Goal: Information Seeking & Learning: Compare options

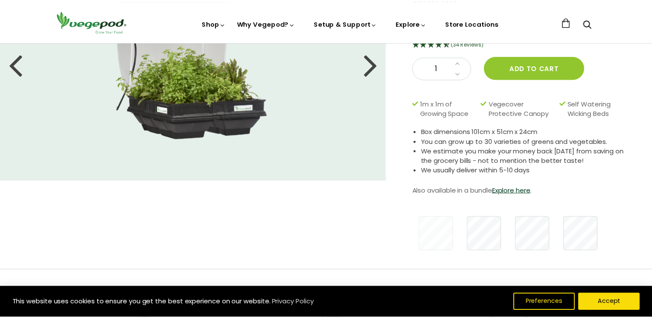
scroll to position [129, 0]
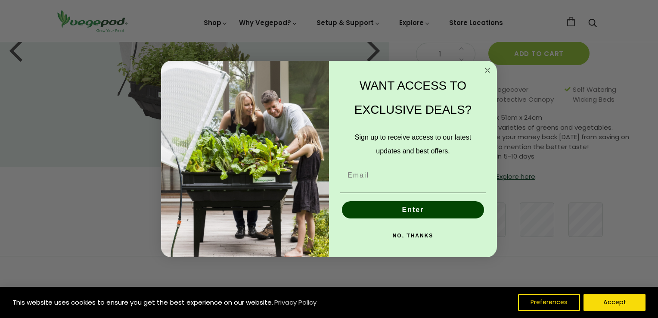
click at [487, 71] on icon "Close dialog" at bounding box center [487, 70] width 4 height 4
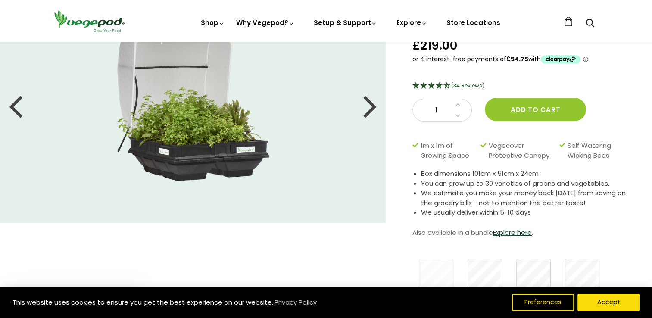
scroll to position [0, 0]
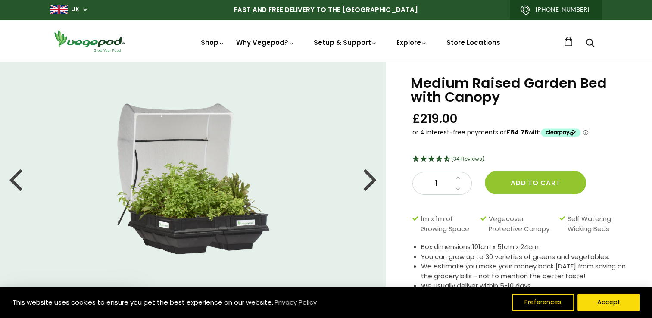
click at [367, 180] on div at bounding box center [370, 178] width 14 height 39
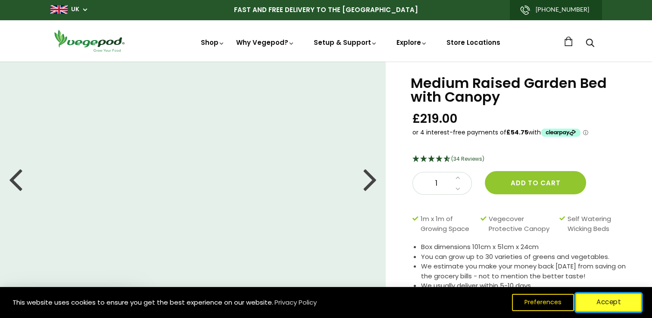
click at [614, 306] on button "Accept" at bounding box center [608, 302] width 66 height 18
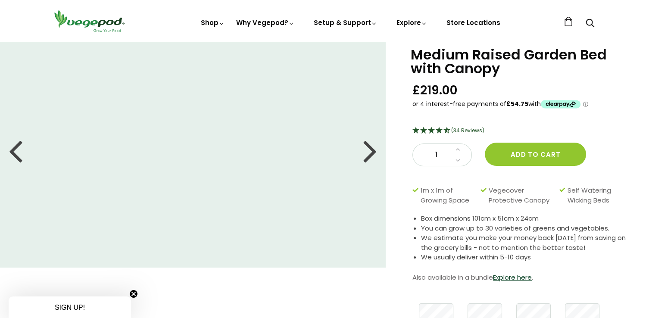
scroll to position [43, 0]
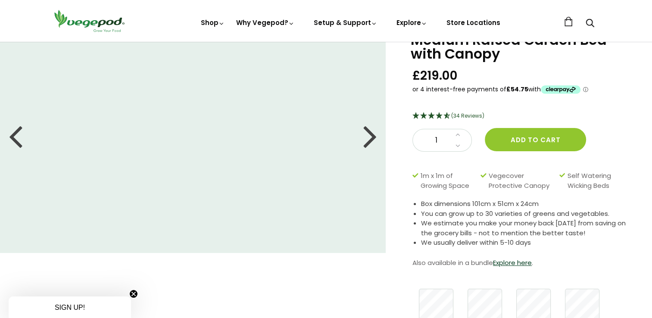
click at [364, 130] on div at bounding box center [370, 135] width 14 height 39
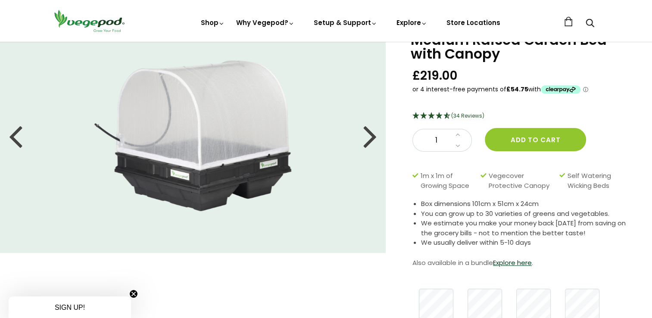
click at [369, 133] on div at bounding box center [370, 135] width 14 height 39
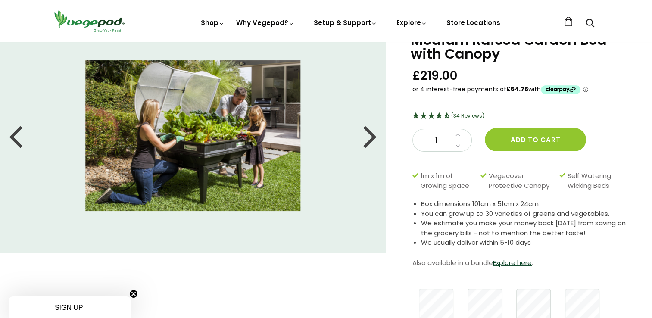
click at [369, 133] on div at bounding box center [370, 135] width 14 height 39
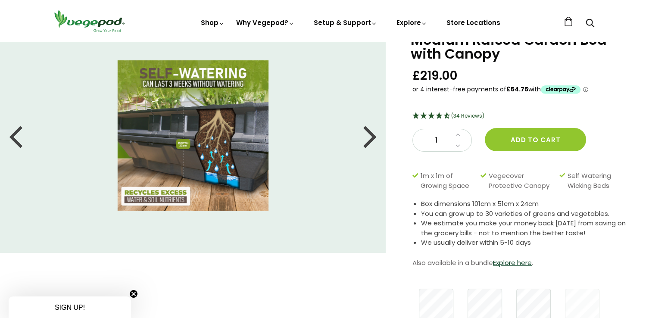
click at [369, 133] on div at bounding box center [370, 135] width 14 height 39
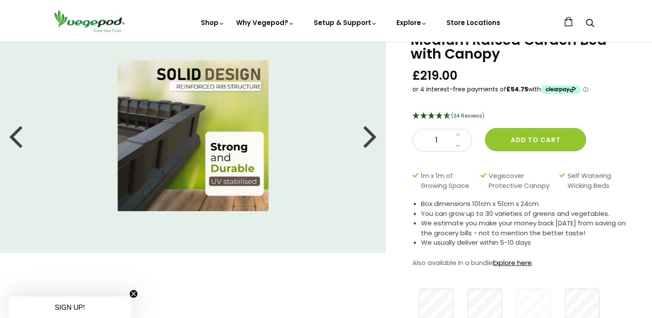
click at [504, 263] on link "Explore here" at bounding box center [512, 262] width 39 height 9
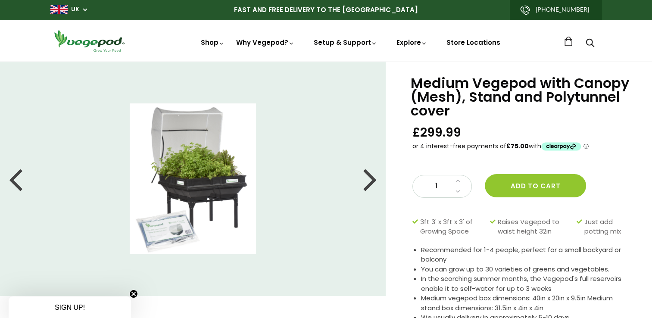
click at [367, 174] on div at bounding box center [370, 178] width 14 height 39
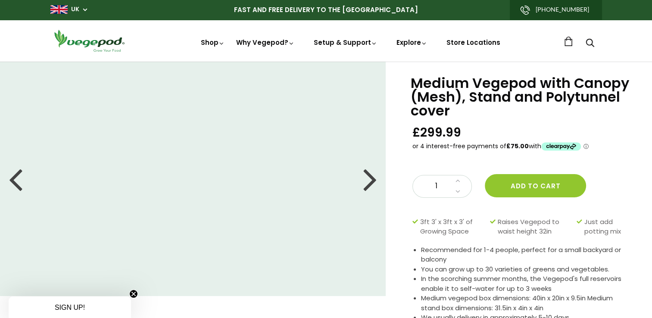
click at [367, 174] on div at bounding box center [370, 178] width 14 height 39
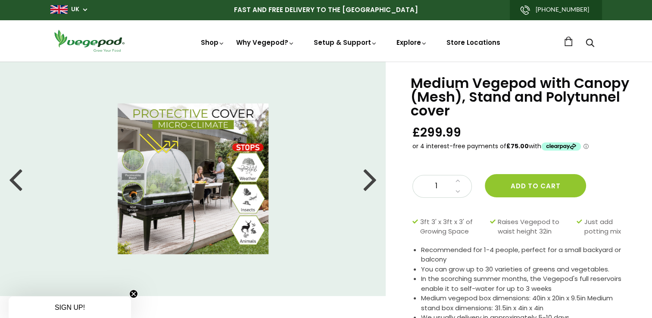
click at [367, 174] on div at bounding box center [370, 178] width 14 height 39
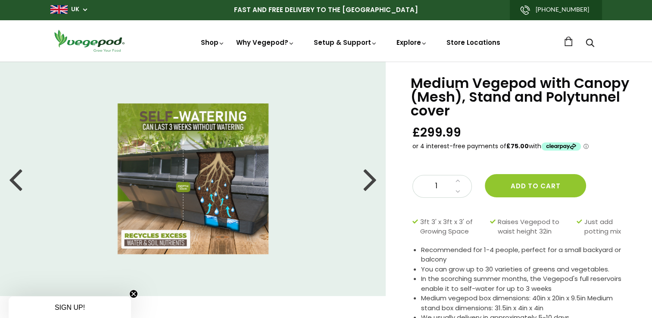
click at [367, 174] on div at bounding box center [370, 178] width 14 height 39
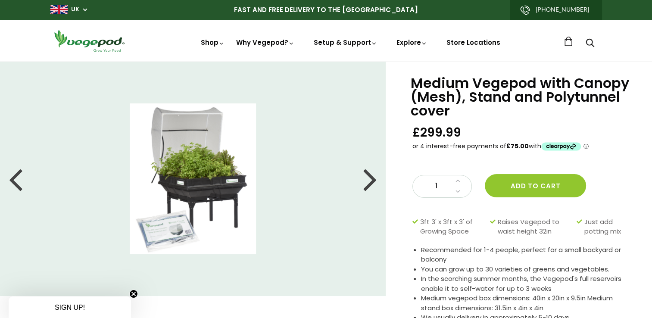
click at [371, 180] on div at bounding box center [370, 178] width 14 height 39
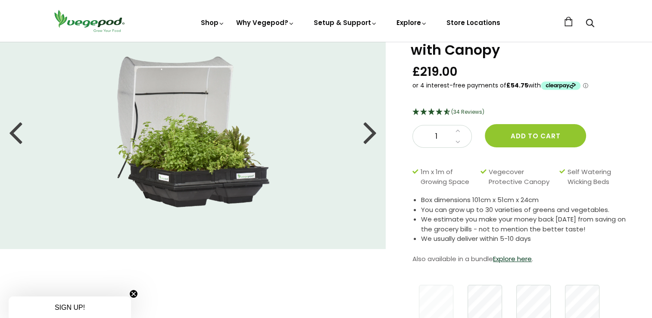
scroll to position [43, 0]
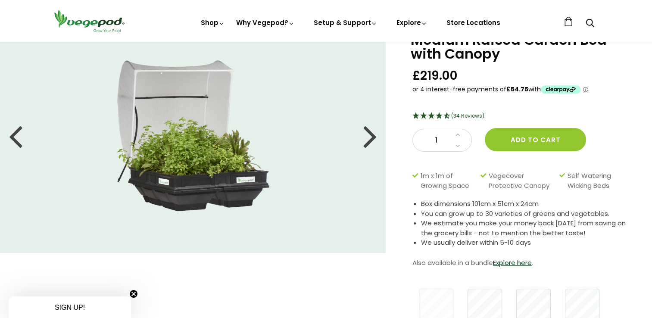
drag, startPoint x: 208, startPoint y: 153, endPoint x: 151, endPoint y: 152, distance: 57.3
click at [151, 152] on img at bounding box center [192, 135] width 153 height 151
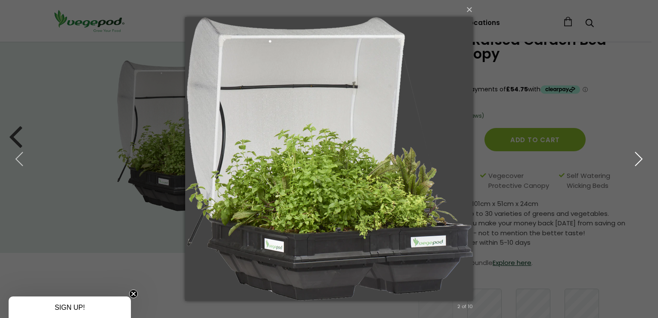
click at [636, 152] on icon "button" at bounding box center [639, 159] width 16 height 16
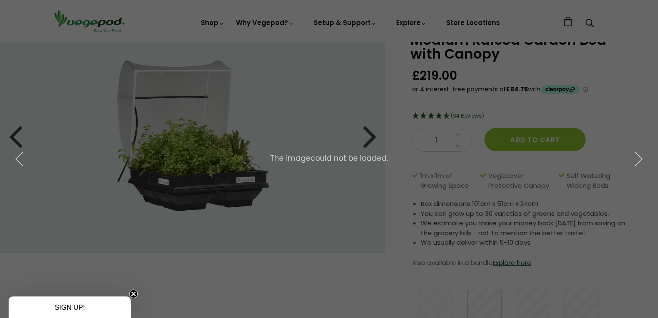
click at [327, 260] on div "× 3 of 10 The image could not be loaded." at bounding box center [329, 159] width 658 height 318
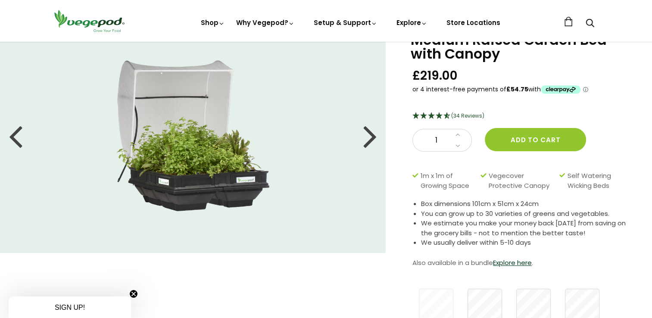
click at [368, 135] on div at bounding box center [370, 135] width 14 height 39
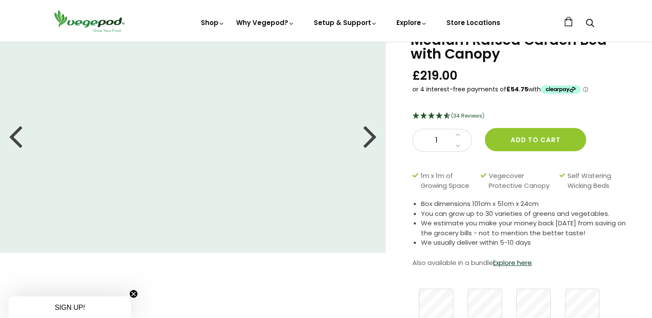
click at [368, 135] on div at bounding box center [370, 135] width 14 height 39
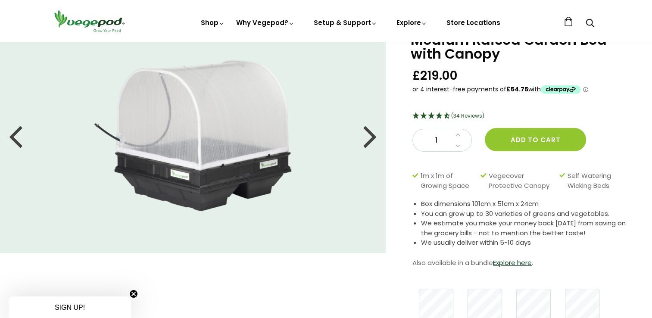
drag, startPoint x: 189, startPoint y: 149, endPoint x: 196, endPoint y: 137, distance: 13.5
click at [196, 137] on img at bounding box center [192, 135] width 197 height 151
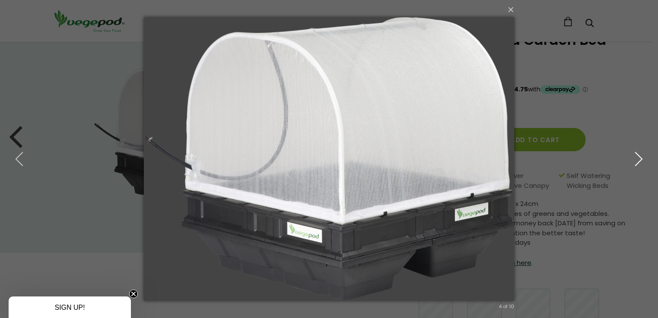
click at [638, 153] on icon "button" at bounding box center [639, 159] width 16 height 16
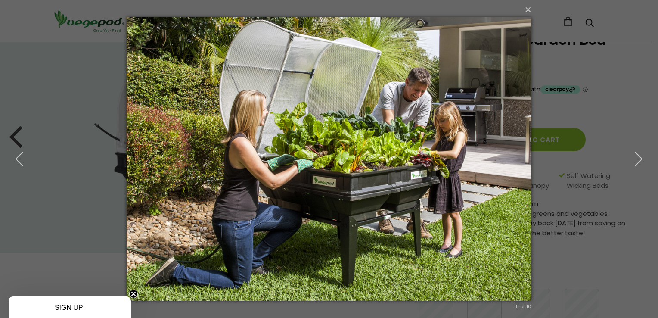
drag, startPoint x: 77, startPoint y: 208, endPoint x: 81, endPoint y: 205, distance: 4.6
click at [77, 208] on div "× 5 of 10 Loading..." at bounding box center [329, 159] width 658 height 318
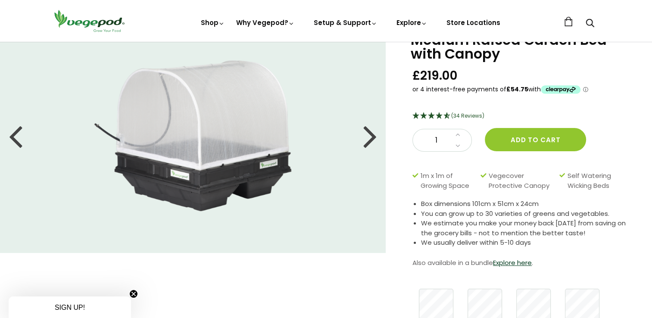
click at [362, 137] on li at bounding box center [192, 135] width 385 height 151
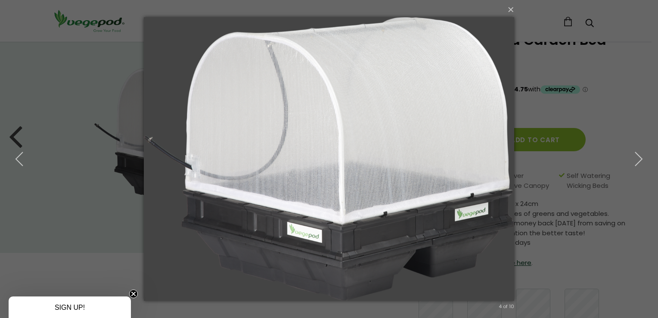
click at [365, 136] on img at bounding box center [329, 159] width 370 height 318
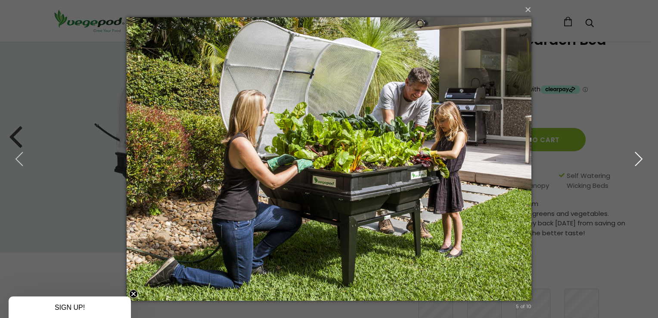
click at [643, 155] on icon "button" at bounding box center [639, 159] width 16 height 16
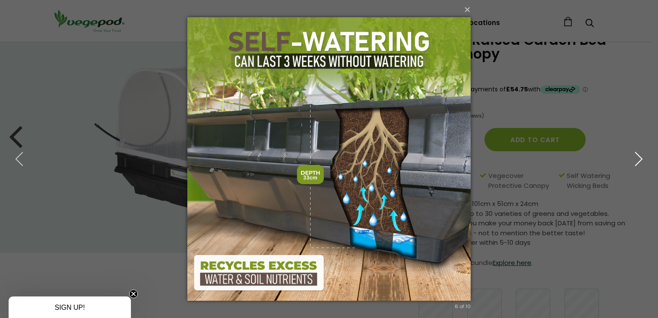
click at [639, 155] on icon "button" at bounding box center [639, 159] width 16 height 16
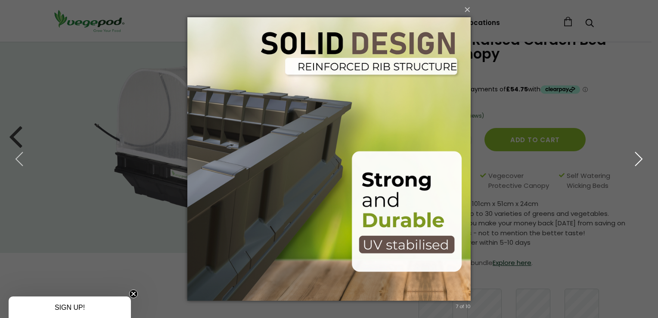
click at [642, 157] on icon "button" at bounding box center [639, 159] width 16 height 16
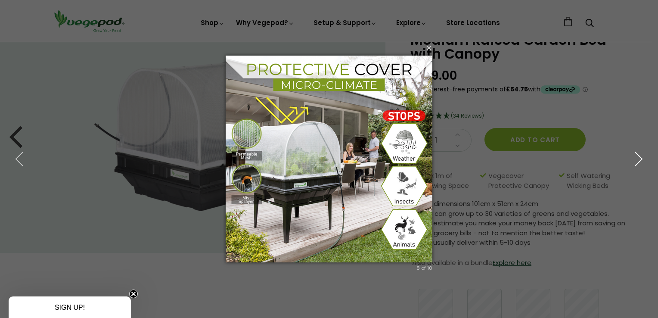
click at [643, 155] on icon "button" at bounding box center [639, 159] width 16 height 16
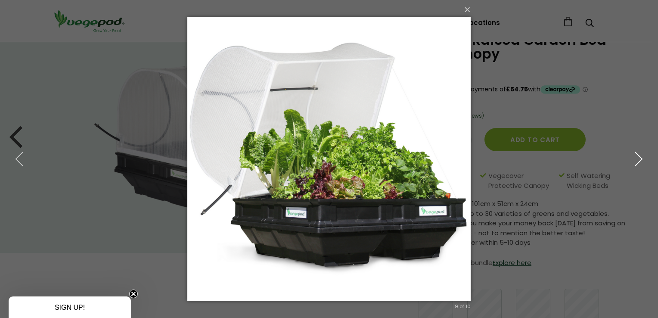
click at [638, 160] on icon "button" at bounding box center [639, 159] width 16 height 16
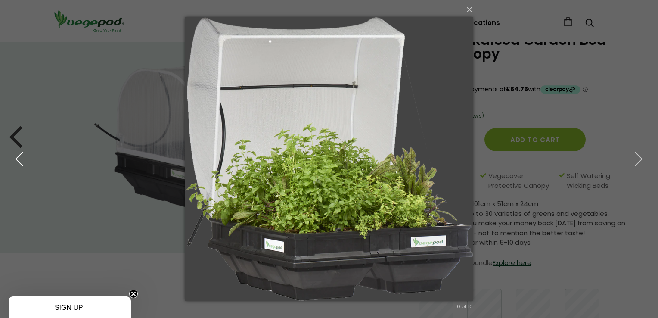
click at [23, 154] on icon "button" at bounding box center [20, 159] width 16 height 16
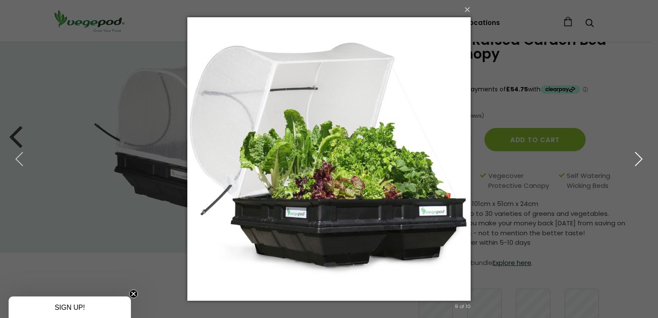
click at [641, 163] on icon "button" at bounding box center [639, 159] width 16 height 16
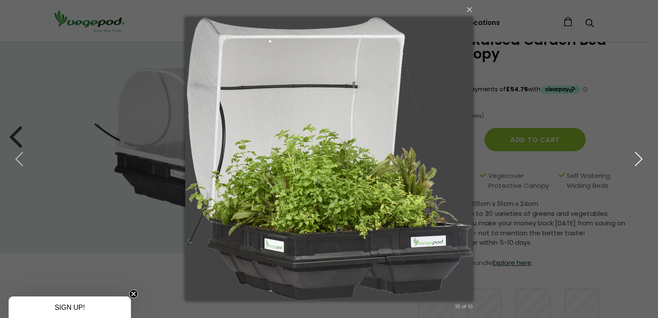
click at [641, 163] on icon "button" at bounding box center [639, 159] width 16 height 16
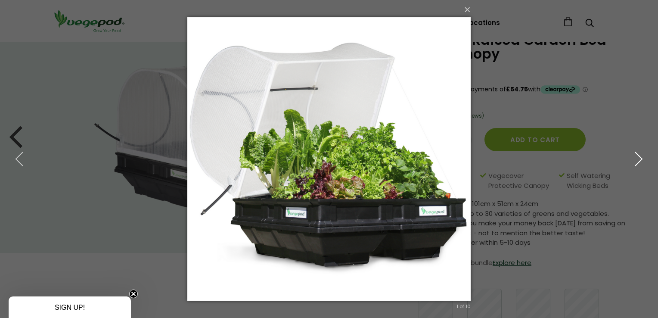
click at [641, 163] on icon "button" at bounding box center [639, 159] width 16 height 16
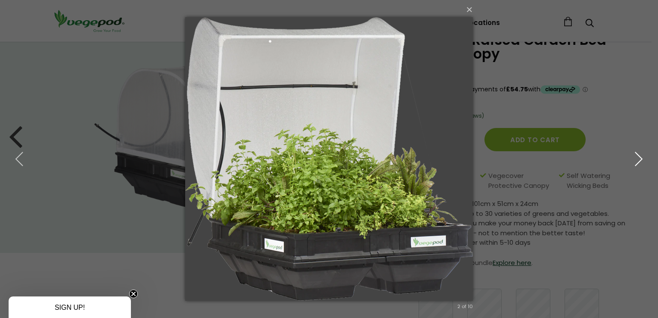
click at [641, 163] on icon "button" at bounding box center [639, 159] width 16 height 16
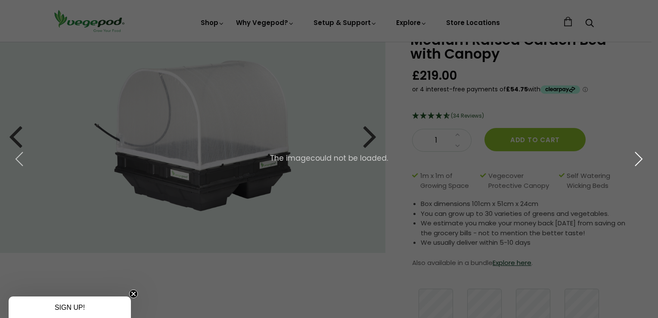
click at [641, 163] on icon "button" at bounding box center [639, 159] width 16 height 16
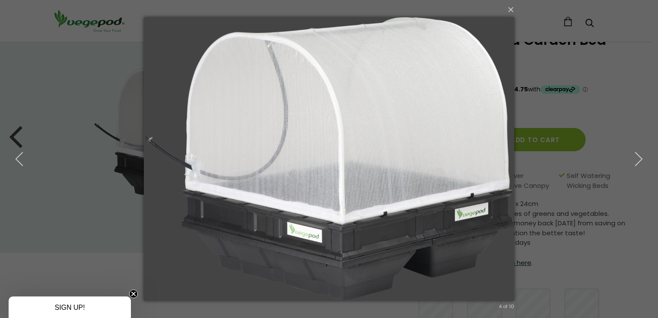
click at [51, 255] on div "× 4 of 10 The image could not be loaded." at bounding box center [329, 159] width 658 height 318
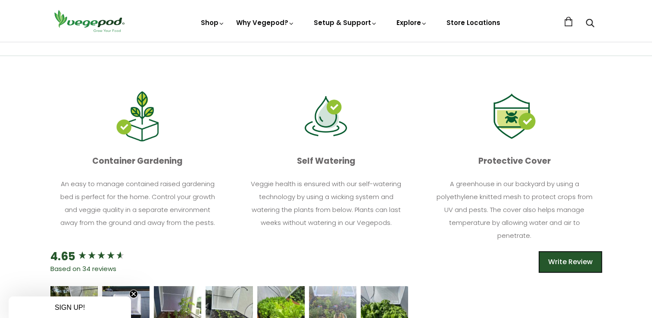
scroll to position [344, 0]
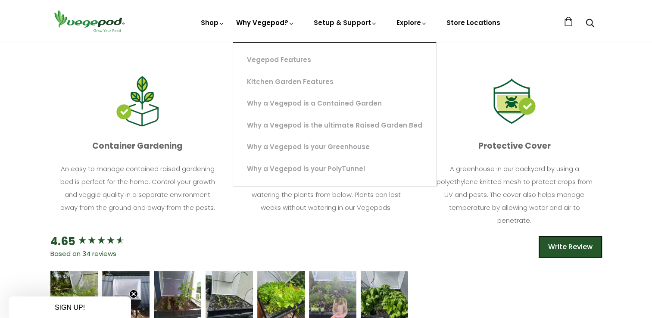
click at [253, 21] on link "Why Vegepod?" at bounding box center [265, 52] width 59 height 68
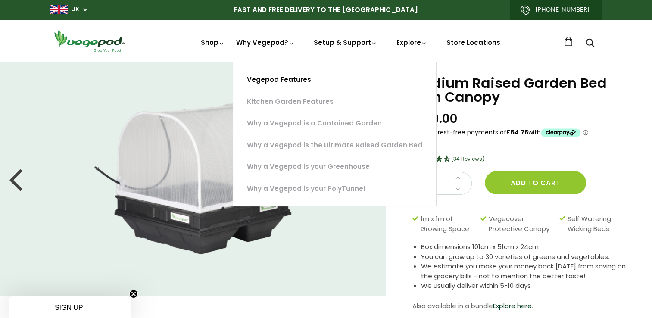
click at [273, 78] on link "Vegepod Features" at bounding box center [334, 80] width 203 height 22
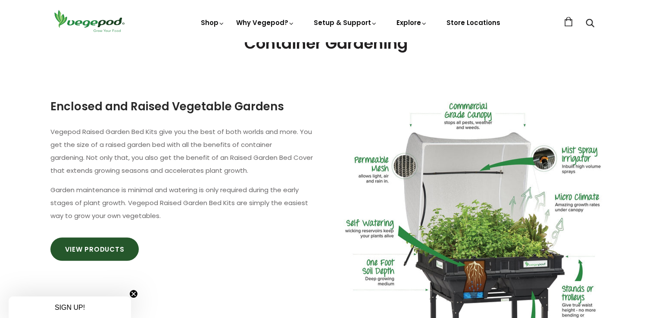
scroll to position [474, 0]
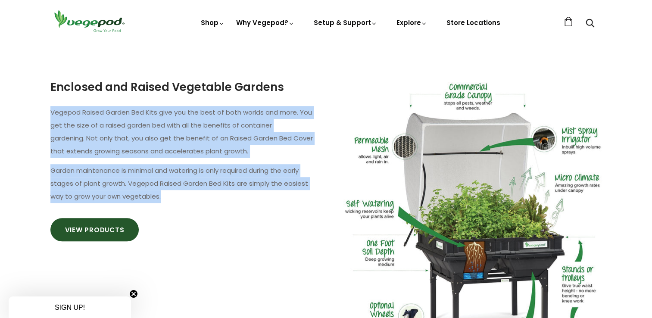
drag, startPoint x: 50, startPoint y: 108, endPoint x: 175, endPoint y: 197, distance: 154.0
click at [175, 197] on div "Enclosed and Raised Vegetable Gardens Vegepod Raised Garden Bed Kits give you t…" at bounding box center [178, 166] width 282 height 174
copy div "Vegepod Raised Garden Bed Kits give you the best of both worlds and more. You g…"
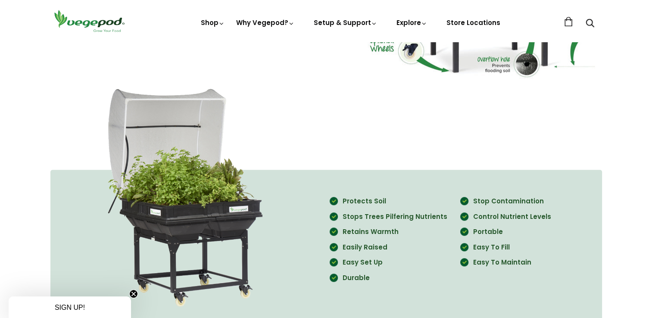
scroll to position [775, 0]
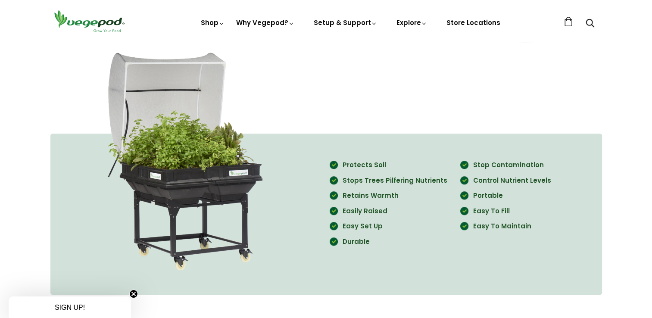
click at [12, 141] on div "Enclosed and Raised Vegetable Gardens Vegepod Raised Garden Bed Kits give you t…" at bounding box center [326, 207] width 652 height 895
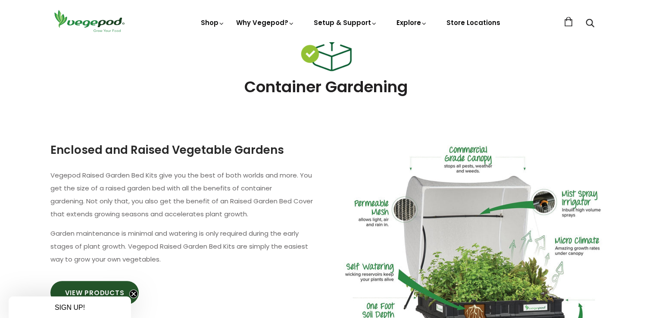
scroll to position [344, 0]
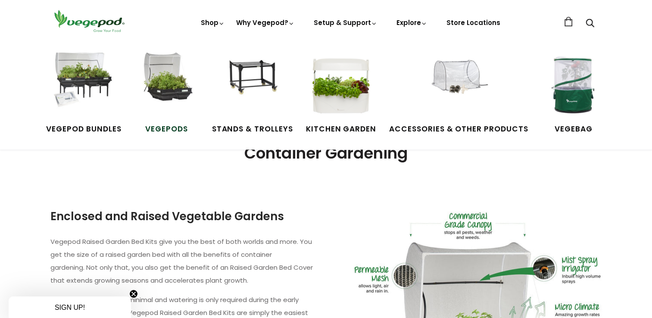
click at [171, 94] on img at bounding box center [166, 85] width 65 height 65
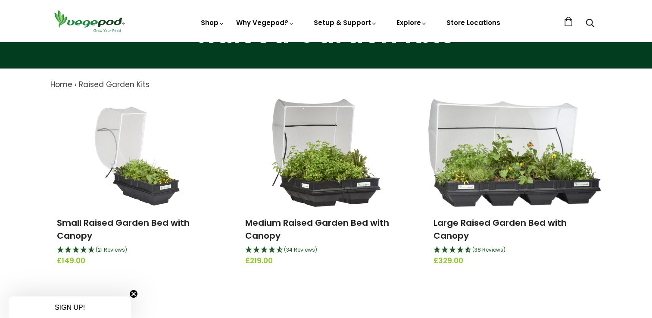
scroll to position [43, 0]
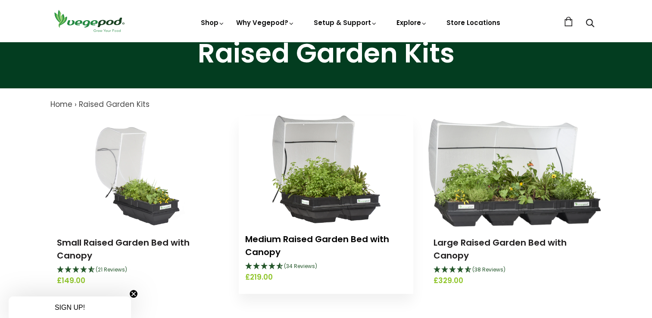
click at [301, 237] on link "Medium Raised Garden Bed with Canopy" at bounding box center [317, 245] width 144 height 25
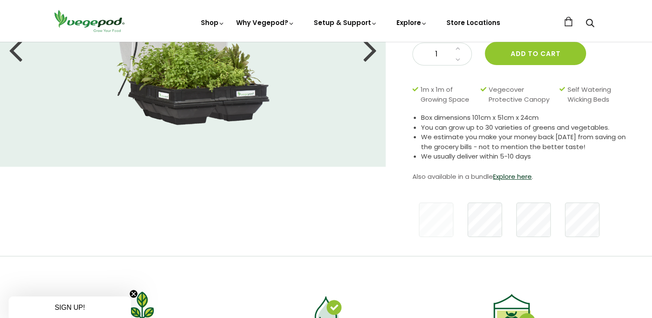
scroll to position [86, 0]
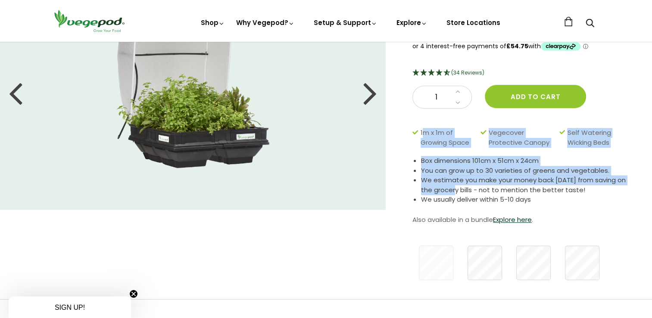
drag, startPoint x: 422, startPoint y: 130, endPoint x: 452, endPoint y: 186, distance: 63.4
click at [452, 186] on div "Medium Raised Garden Bed with Canopy £219.00 (34 Reviews) 1 Add to cart 1m x 1m…" at bounding box center [521, 137] width 218 height 294
drag, startPoint x: 452, startPoint y: 186, endPoint x: 406, endPoint y: 187, distance: 46.1
click at [406, 187] on div "Medium Raised Garden Bed with Canopy £219.00 (34 Reviews) 1 Add to cart 1m x 1m…" at bounding box center [518, 136] width 266 height 323
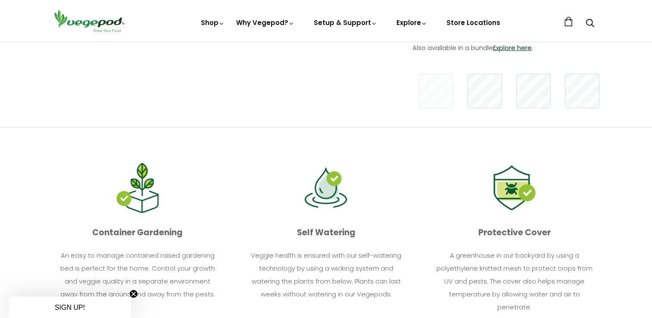
scroll to position [258, 0]
click at [406, 187] on div at bounding box center [326, 187] width 174 height 56
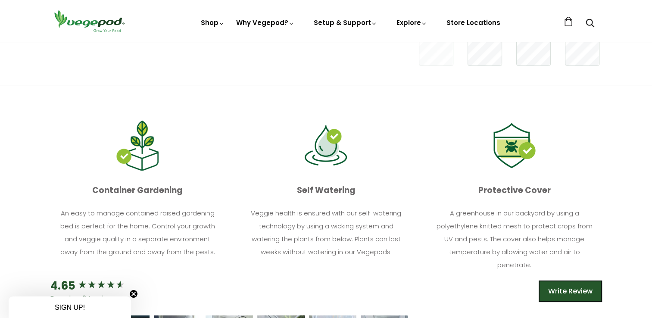
scroll to position [344, 0]
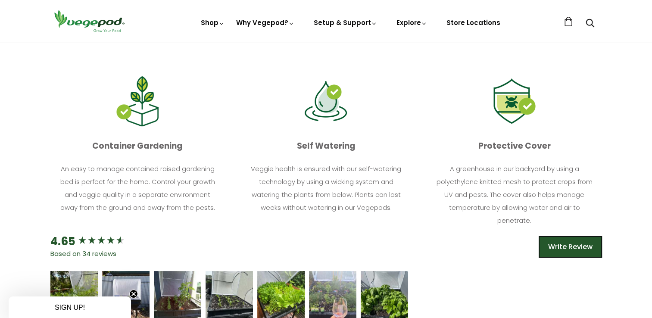
click at [422, 236] on div "4.65 Based on 34 reviews Write Review" at bounding box center [326, 251] width 556 height 37
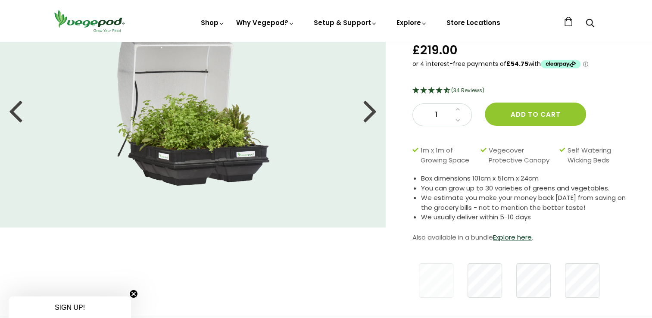
scroll to position [86, 0]
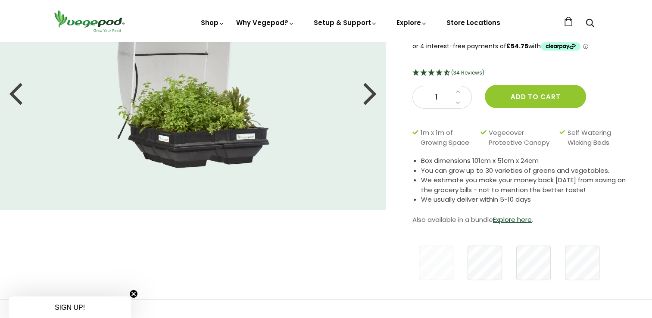
drag, startPoint x: 413, startPoint y: 126, endPoint x: 604, endPoint y: 190, distance: 202.1
click at [604, 190] on div "Medium Raised Garden Bed with Canopy £219.00 (34 Reviews) 1 Add to cart 1m x 1m…" at bounding box center [521, 137] width 218 height 294
copy div "1m x 1m of Growing Space Vegecover Protective Canopy Self Watering Wicking Beds…"
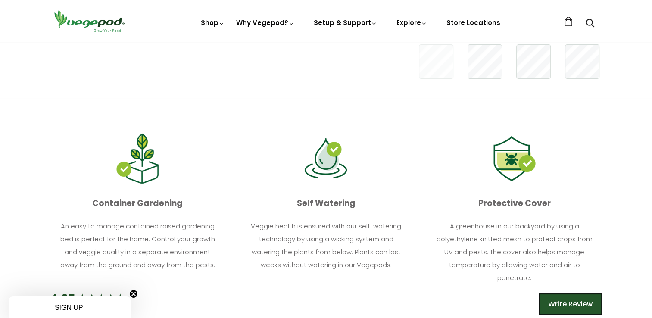
scroll to position [388, 0]
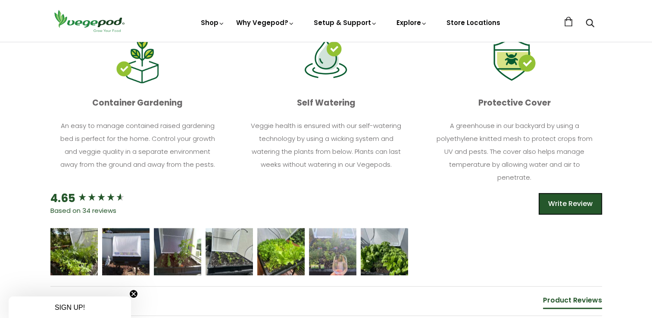
click at [22, 179] on section "Container Gardening An easy to manage contained raised gardening bed is perfect…" at bounding box center [326, 94] width 652 height 192
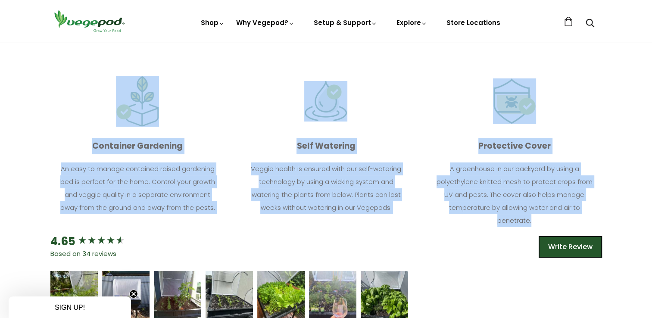
drag, startPoint x: 125, startPoint y: 84, endPoint x: 649, endPoint y: 205, distance: 538.0
click at [649, 205] on section "Container Gardening An easy to manage contained raised gardening bed is perfect…" at bounding box center [326, 137] width 652 height 192
copy div "Container Gardening An easy to manage contained raised gardening bed is perfect…"
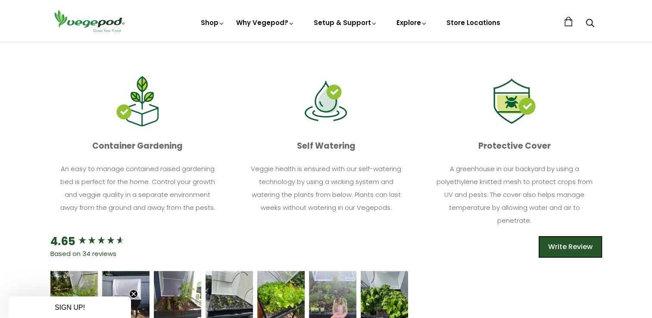
click at [453, 245] on div "4.65 Based on 34 reviews Write Review" at bounding box center [326, 251] width 556 height 37
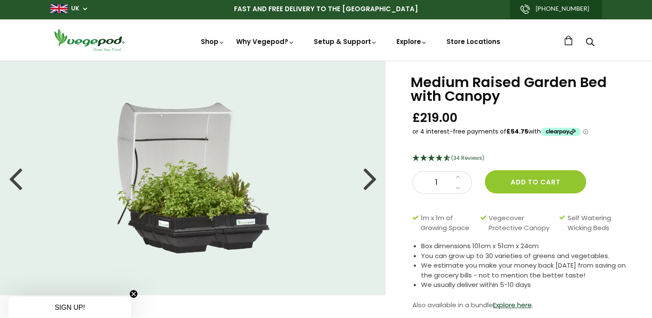
scroll to position [0, 0]
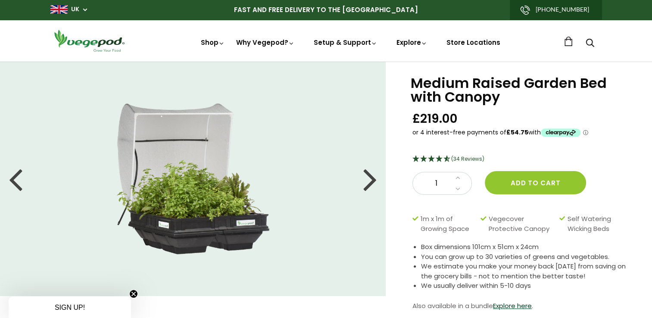
click at [369, 183] on div at bounding box center [370, 178] width 14 height 39
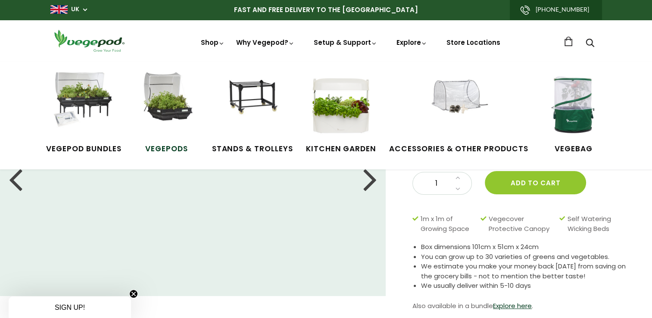
click at [172, 103] on img at bounding box center [166, 104] width 65 height 65
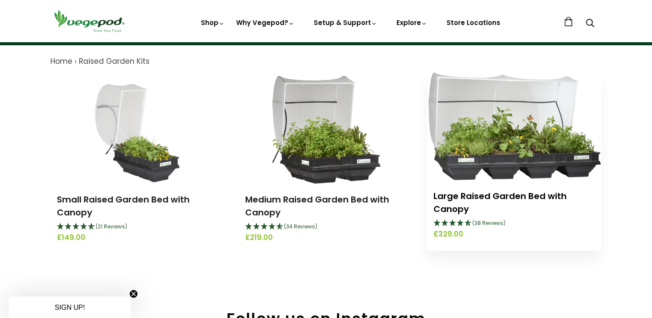
click at [459, 199] on link "Large Raised Garden Bed with Canopy" at bounding box center [499, 202] width 133 height 25
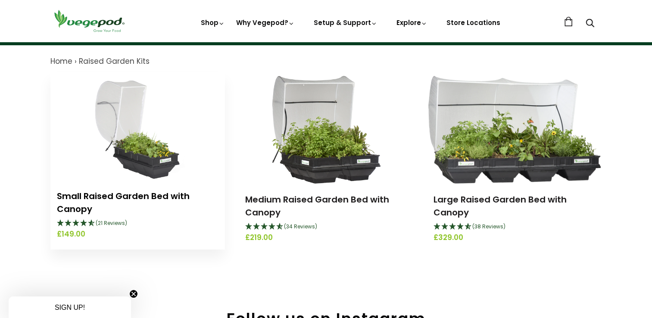
click at [136, 194] on link "Small Raised Garden Bed with Canopy" at bounding box center [123, 202] width 133 height 25
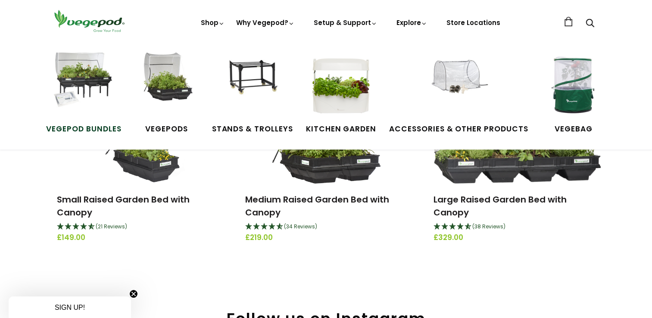
click at [105, 130] on span "Vegepod Bundles" at bounding box center [83, 129] width 75 height 11
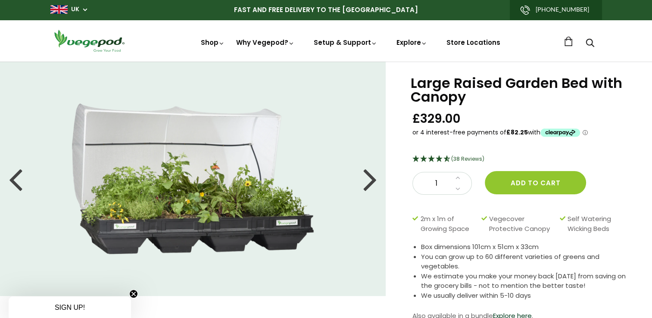
scroll to position [43, 0]
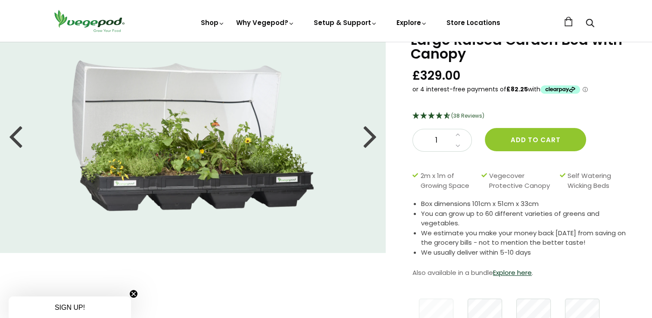
click at [198, 163] on img at bounding box center [193, 135] width 242 height 151
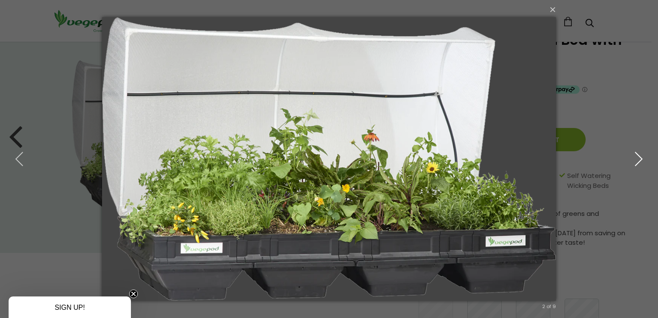
click at [642, 163] on icon "button" at bounding box center [639, 159] width 16 height 16
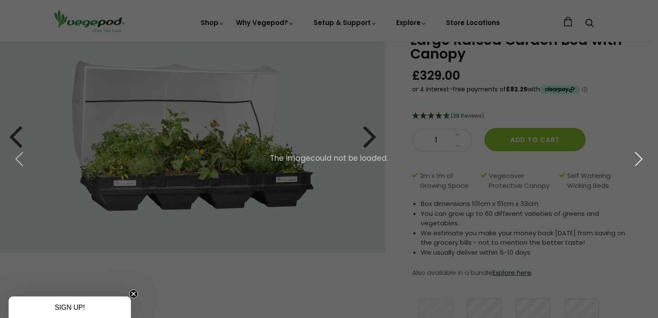
click at [642, 163] on icon "button" at bounding box center [639, 159] width 16 height 16
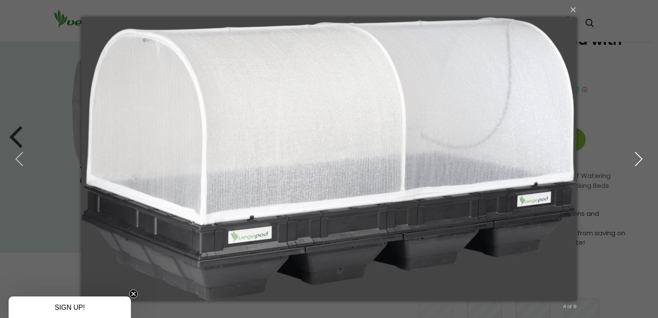
click at [642, 163] on icon "button" at bounding box center [639, 159] width 16 height 16
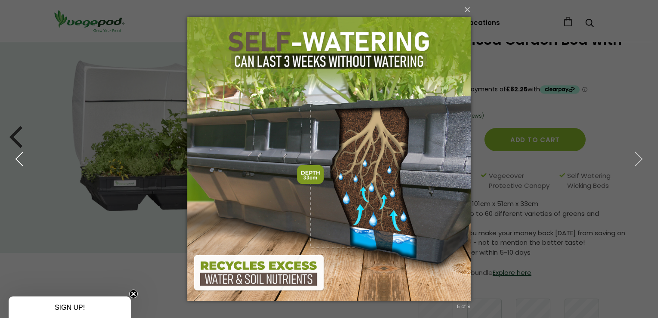
click at [17, 158] on use "button" at bounding box center [19, 159] width 7 height 14
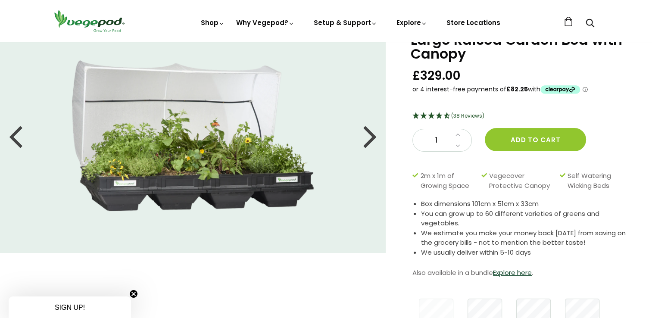
click at [171, 174] on img at bounding box center [193, 135] width 242 height 151
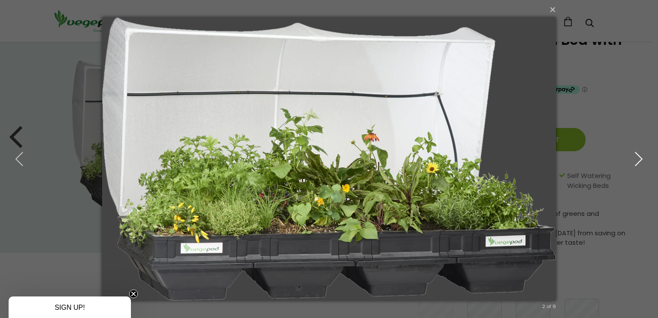
click at [643, 158] on icon "button" at bounding box center [639, 159] width 16 height 16
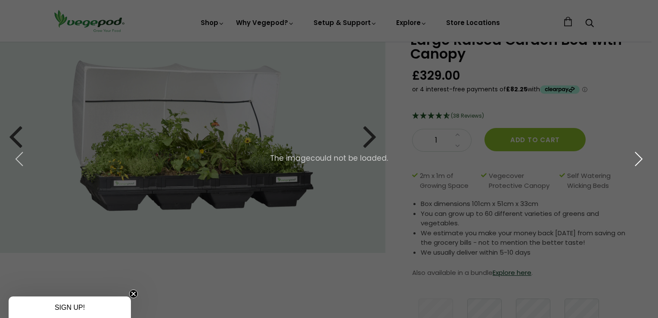
click at [643, 158] on icon "button" at bounding box center [639, 159] width 16 height 16
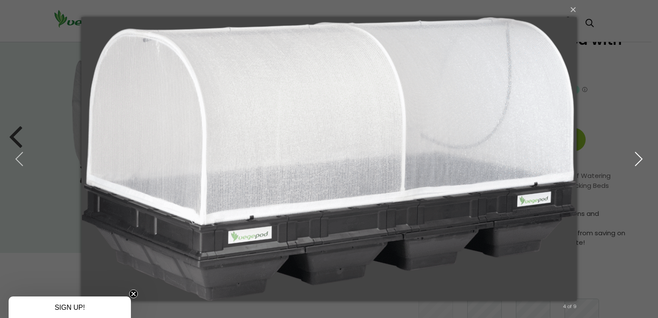
click at [642, 153] on icon "button" at bounding box center [639, 159] width 16 height 16
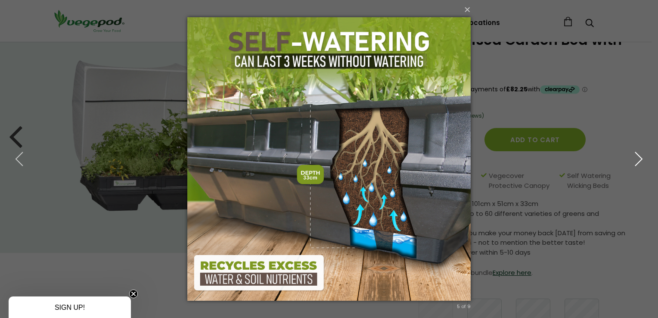
click at [642, 153] on icon "button" at bounding box center [639, 159] width 16 height 16
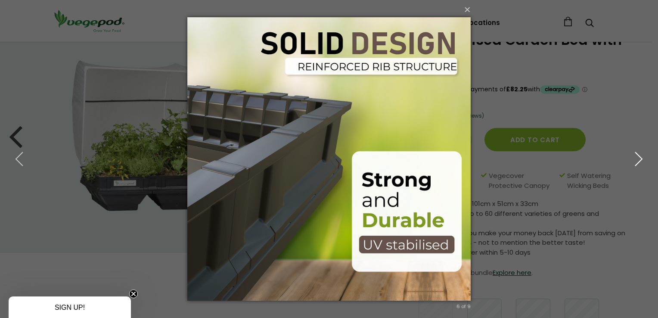
click at [642, 153] on icon "button" at bounding box center [639, 159] width 16 height 16
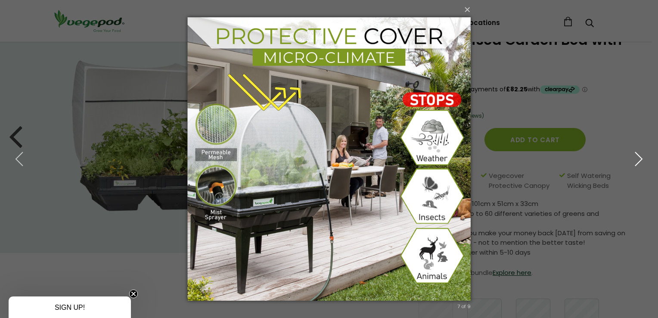
click at [642, 153] on icon "button" at bounding box center [639, 159] width 16 height 16
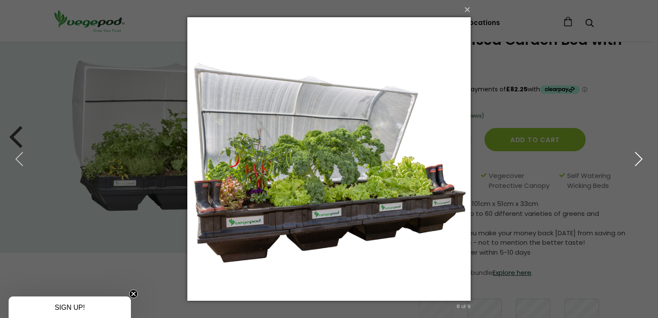
click at [636, 152] on icon "button" at bounding box center [639, 159] width 16 height 16
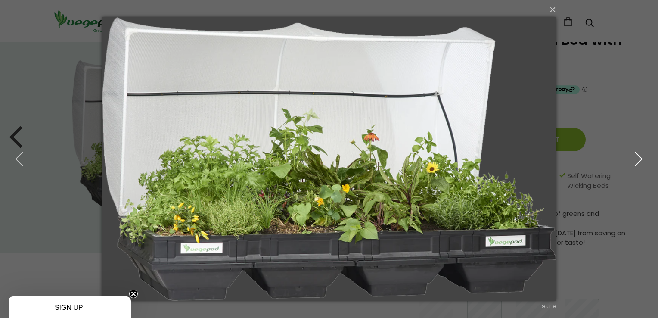
click at [636, 152] on icon "button" at bounding box center [639, 159] width 16 height 16
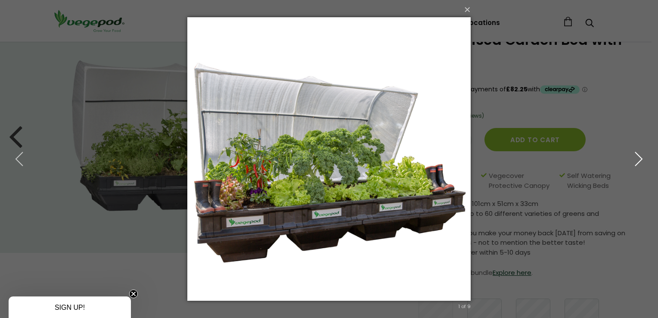
click at [636, 152] on icon "button" at bounding box center [639, 159] width 16 height 16
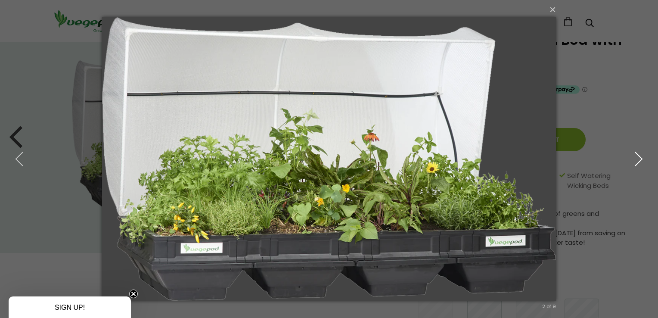
click at [636, 152] on icon "button" at bounding box center [639, 159] width 16 height 16
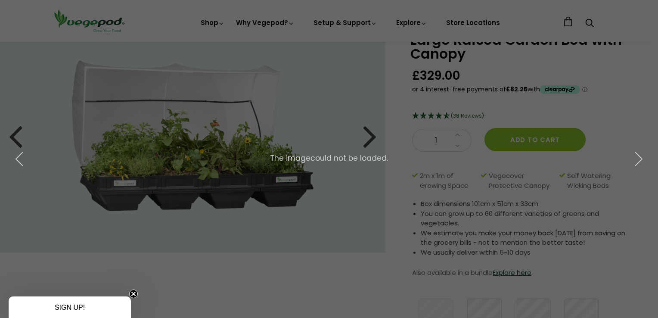
click at [11, 77] on div "× 3 of 9 The image could not be loaded." at bounding box center [329, 159] width 658 height 318
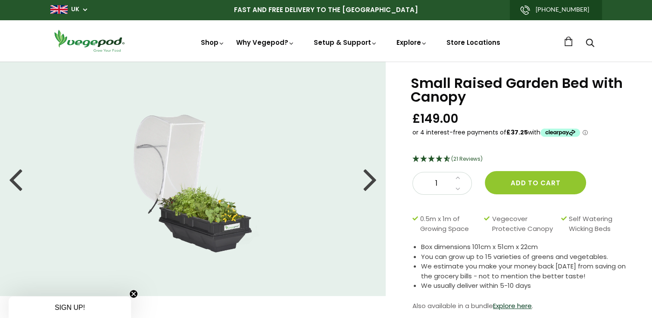
click at [227, 226] on img at bounding box center [192, 178] width 143 height 151
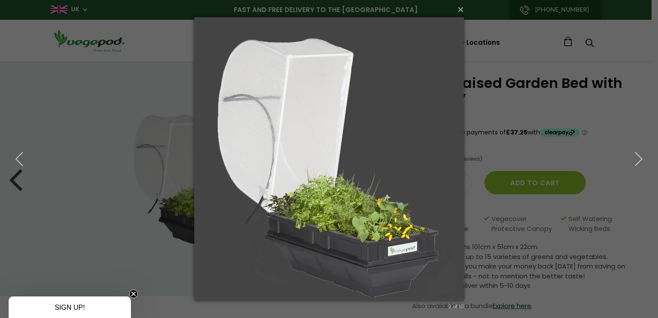
drag, startPoint x: 358, startPoint y: 213, endPoint x: 607, endPoint y: 140, distance: 259.0
click at [607, 140] on div "× 2 of 10 Loading..." at bounding box center [329, 159] width 658 height 318
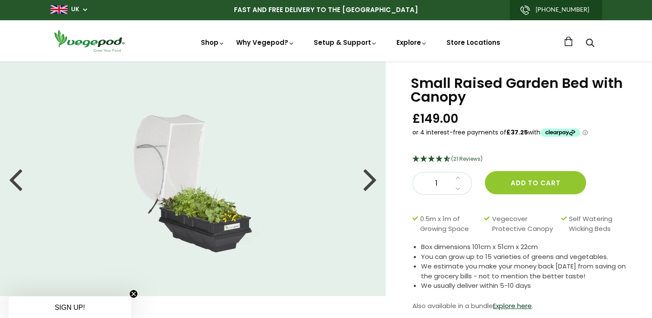
click at [377, 184] on li at bounding box center [192, 178] width 385 height 151
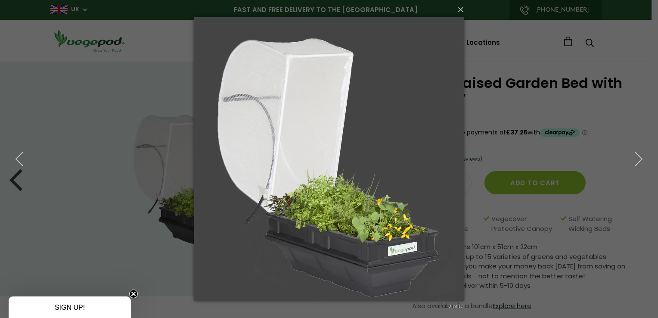
click at [377, 184] on img at bounding box center [329, 159] width 270 height 318
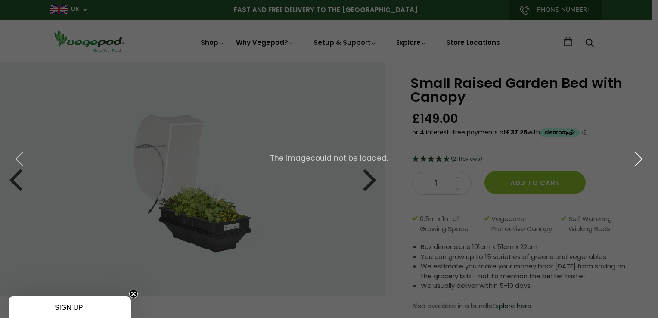
click at [632, 165] on icon "button" at bounding box center [639, 159] width 16 height 16
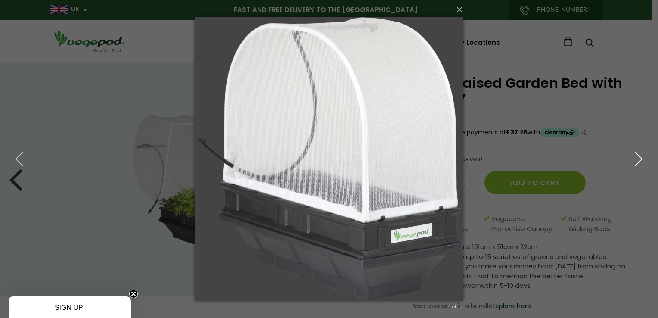
click at [632, 165] on icon "button" at bounding box center [639, 159] width 16 height 16
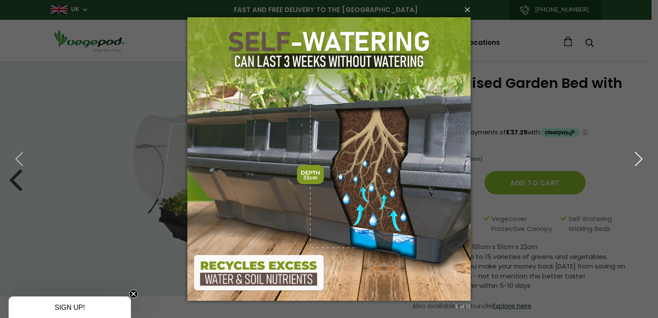
click at [631, 164] on icon "button" at bounding box center [639, 159] width 16 height 16
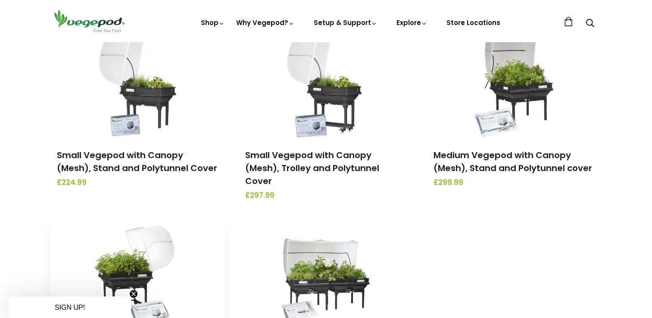
scroll to position [86, 0]
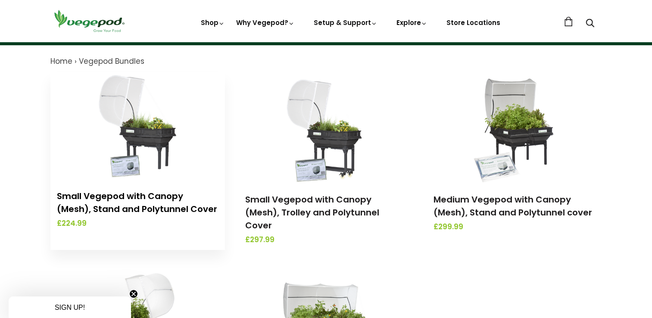
click at [134, 195] on link "Small Vegepod with Canopy (Mesh), Stand and Polytunnel Cover" at bounding box center [137, 202] width 160 height 25
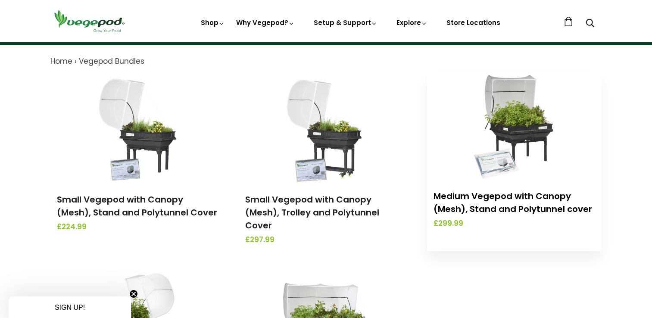
click at [470, 200] on link "Medium Vegepod with Canopy (Mesh), Stand and Polytunnel cover" at bounding box center [512, 202] width 158 height 25
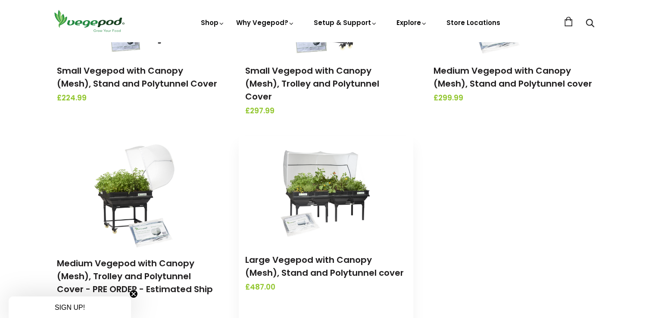
scroll to position [215, 0]
click at [319, 253] on link "Large Vegepod with Canopy (Mesh), Stand and Polytunnel cover" at bounding box center [324, 265] width 158 height 25
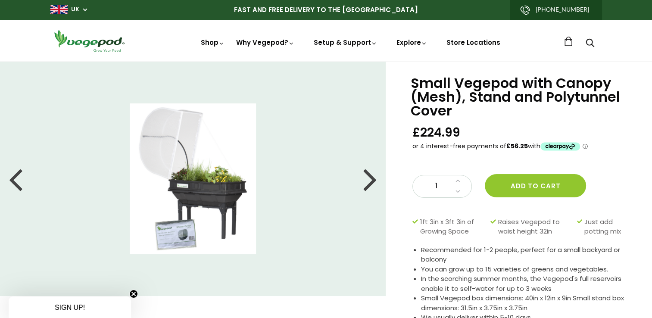
click at [194, 202] on img at bounding box center [193, 178] width 127 height 151
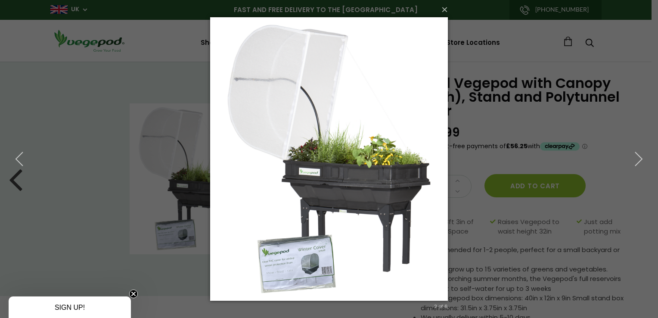
click at [104, 192] on div "× 2 of 6 Loading..." at bounding box center [329, 159] width 658 height 318
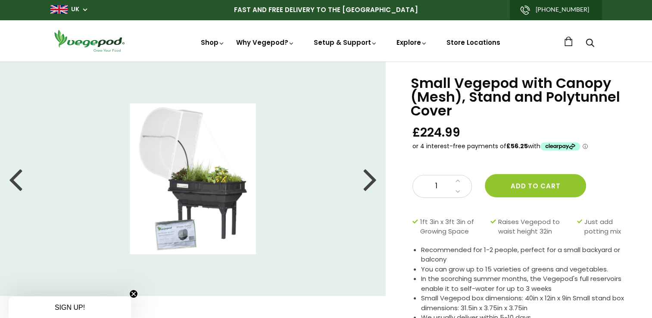
click at [367, 184] on div at bounding box center [370, 178] width 14 height 39
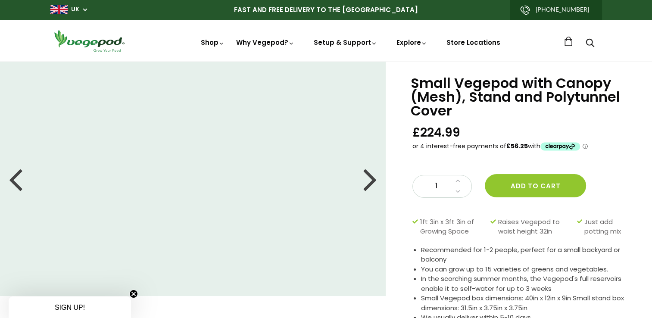
click at [368, 184] on div at bounding box center [370, 178] width 14 height 39
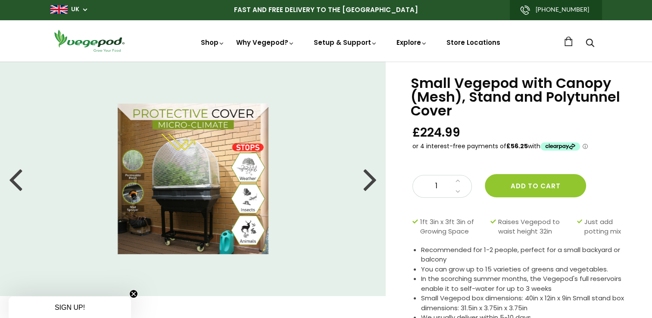
click at [368, 184] on div at bounding box center [370, 178] width 14 height 39
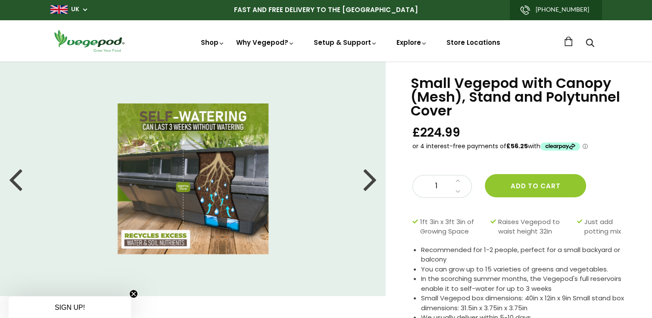
click at [13, 186] on div at bounding box center [16, 178] width 14 height 39
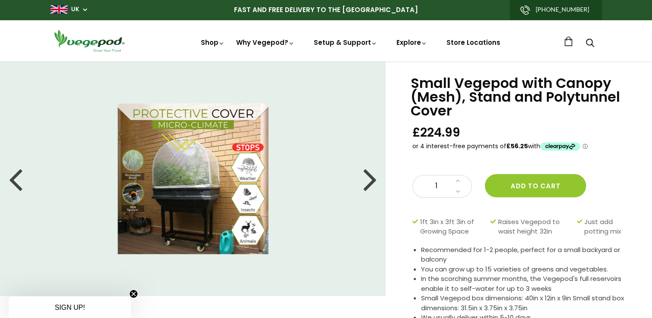
click at [367, 187] on div at bounding box center [370, 178] width 14 height 39
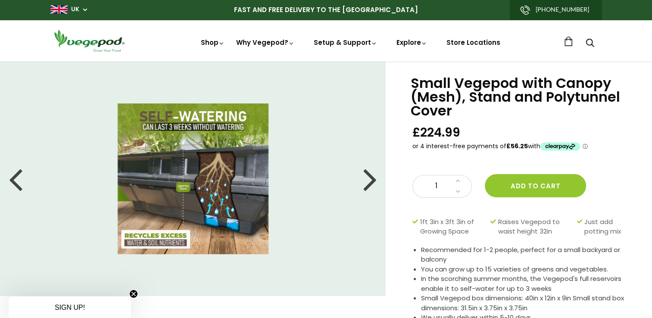
click at [367, 187] on div at bounding box center [370, 178] width 14 height 39
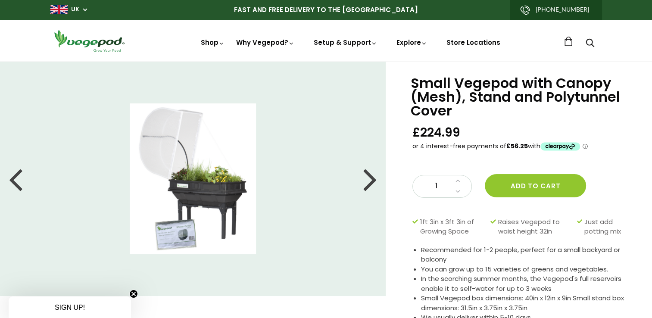
click at [367, 187] on div at bounding box center [370, 178] width 14 height 39
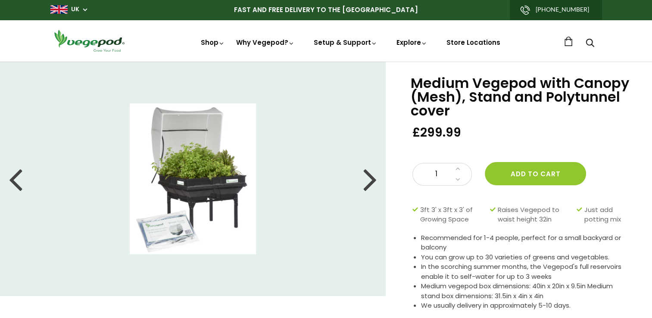
click at [255, 194] on img at bounding box center [193, 178] width 127 height 151
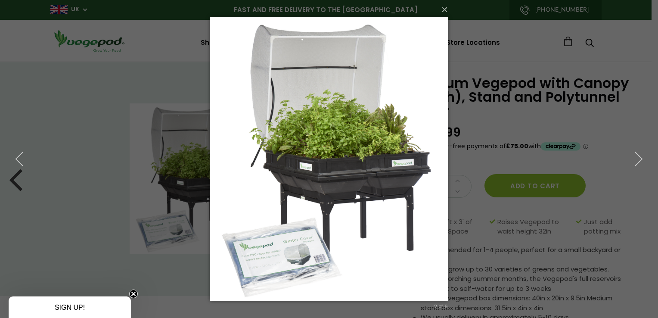
drag, startPoint x: 113, startPoint y: 128, endPoint x: 95, endPoint y: 118, distance: 20.6
click at [111, 127] on div "× 2 of 6 Loading..." at bounding box center [329, 159] width 658 height 318
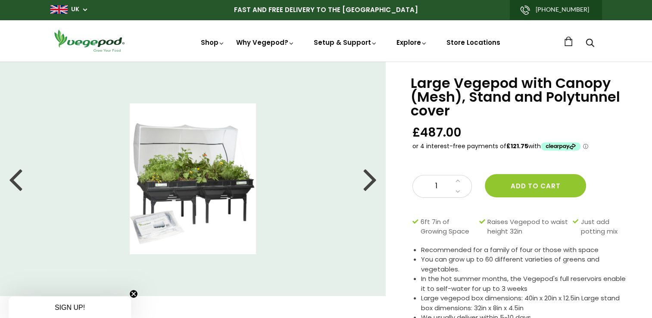
click at [234, 197] on img at bounding box center [193, 178] width 127 height 151
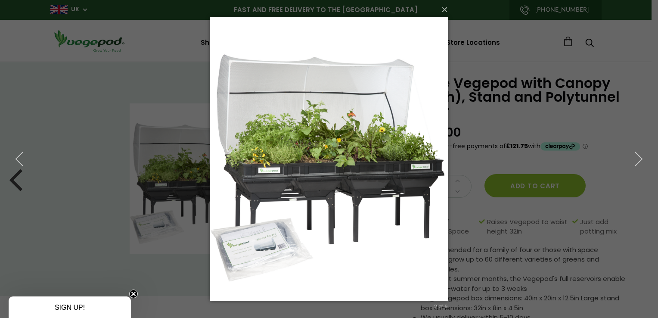
click at [106, 190] on div "× 2 of 6 Loading..." at bounding box center [329, 159] width 658 height 318
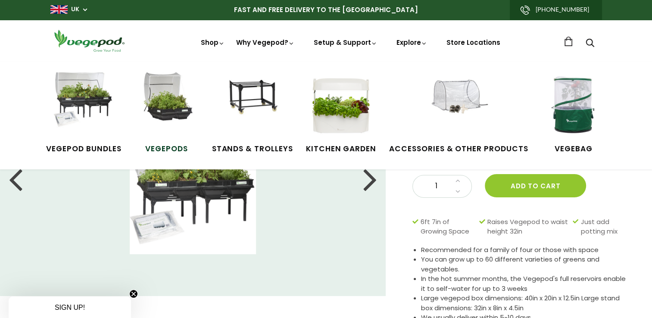
click at [162, 107] on img at bounding box center [166, 104] width 65 height 65
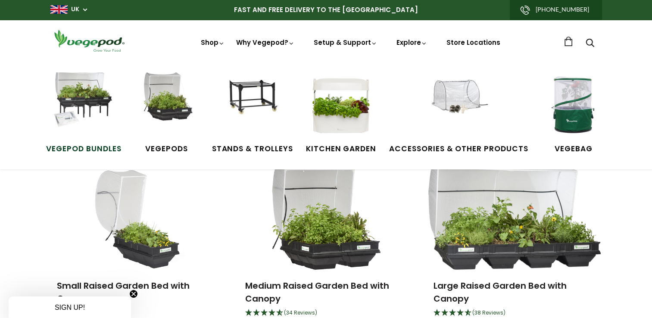
click at [72, 93] on img at bounding box center [83, 104] width 65 height 65
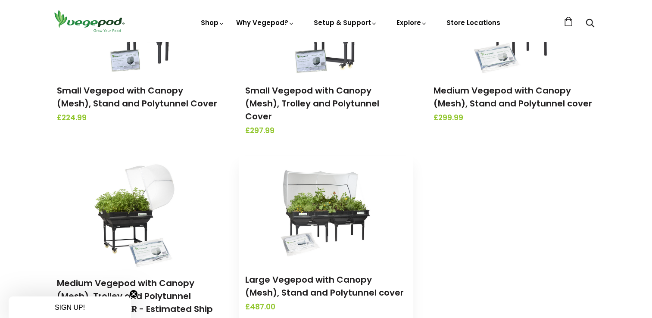
scroll to position [258, 0]
